Goal: Navigation & Orientation: Find specific page/section

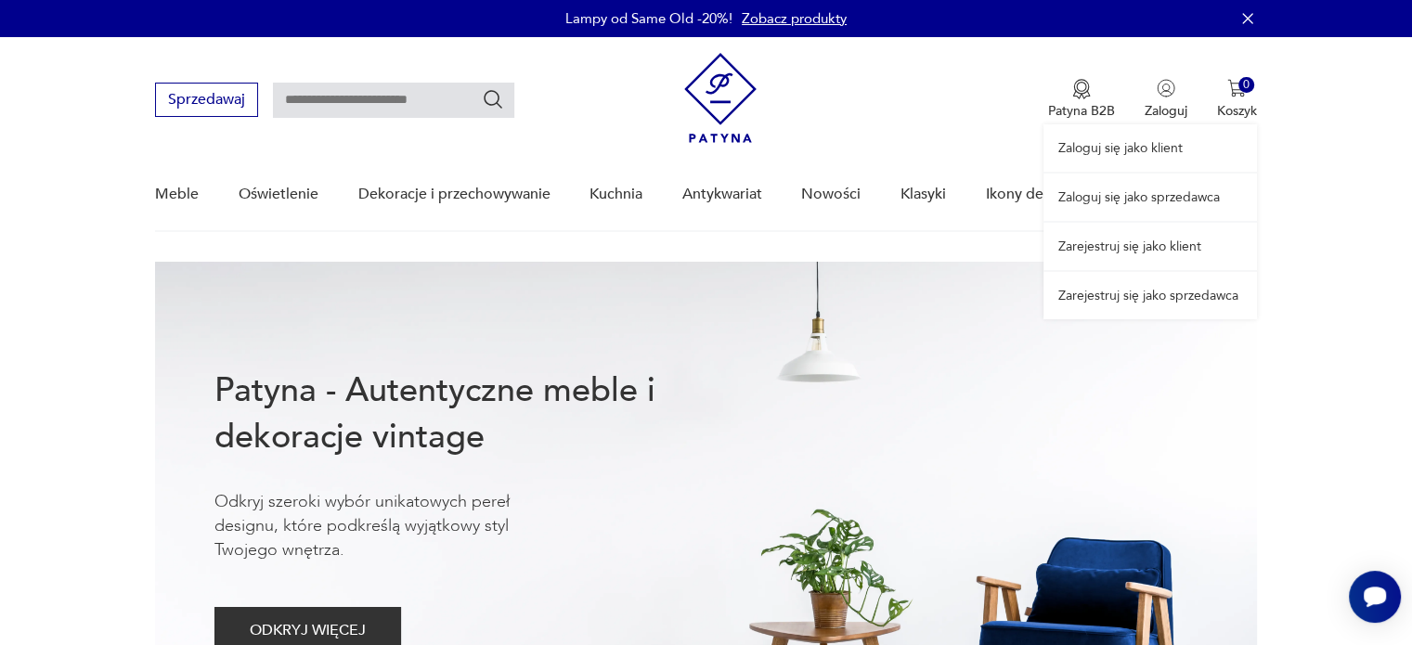
click at [1143, 196] on link "Zaloguj się jako sprzedawca" at bounding box center [1149, 197] width 213 height 47
